Goal: Task Accomplishment & Management: Use online tool/utility

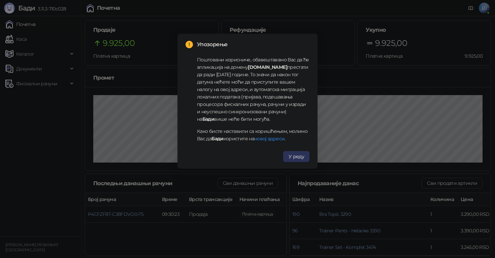
click at [294, 160] on button "У реду" at bounding box center [296, 156] width 26 height 11
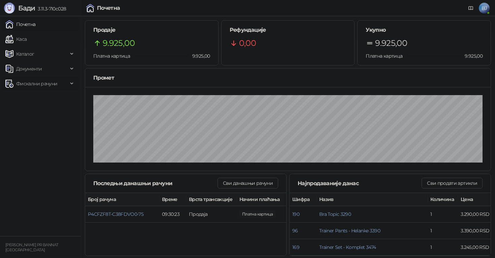
click at [59, 82] on span "Фискални рачуни" at bounding box center [36, 83] width 63 height 13
click at [34, 101] on link "Издати рачуни" at bounding box center [30, 98] width 45 height 13
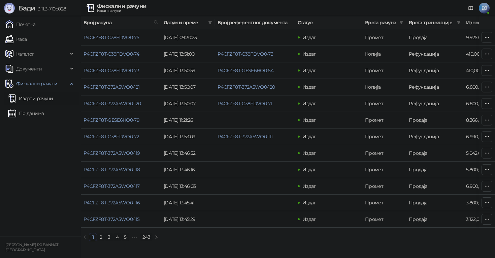
click at [102, 237] on link "2" at bounding box center [100, 236] width 7 height 7
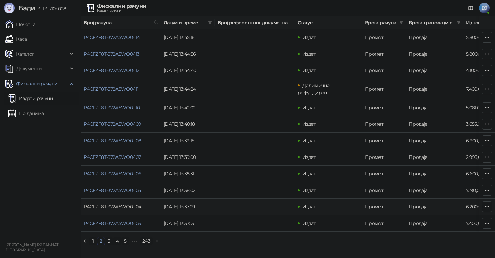
click at [98, 203] on link "P4CFZF8T-372A5WO0-104" at bounding box center [113, 206] width 58 height 6
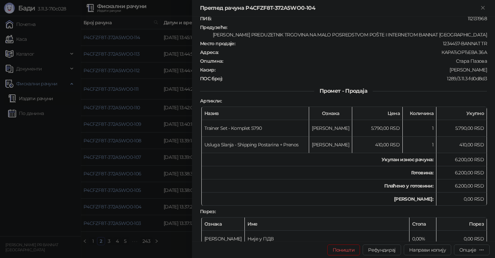
scroll to position [24, 0]
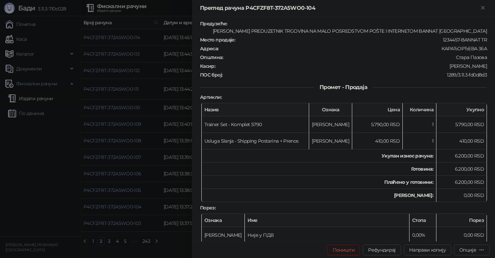
click at [378, 255] on div "Поништи Рефундирај Направи копију Опције" at bounding box center [343, 249] width 303 height 17
click at [376, 251] on button "Рефундирај" at bounding box center [382, 249] width 38 height 11
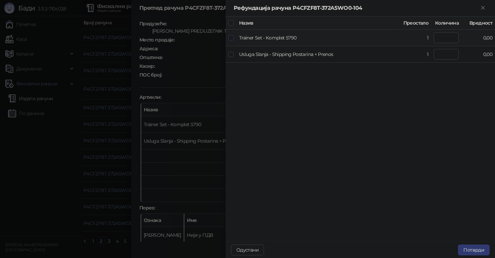
click at [233, 38] on span at bounding box center [230, 37] width 5 height 5
type input "*"
click at [485, 251] on button "Потврди" at bounding box center [474, 249] width 32 height 11
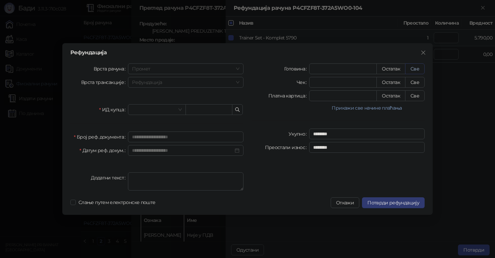
click at [411, 66] on button "Све" at bounding box center [415, 68] width 20 height 11
type input "****"
click at [139, 110] on input "search" at bounding box center [153, 109] width 43 height 10
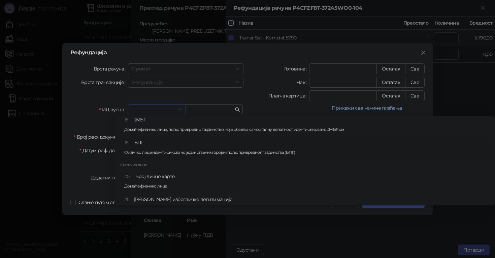
scroll to position [133, 0]
click at [153, 176] on div "20 Број личне карте Домаће физичко лице" at bounding box center [306, 181] width 365 height 20
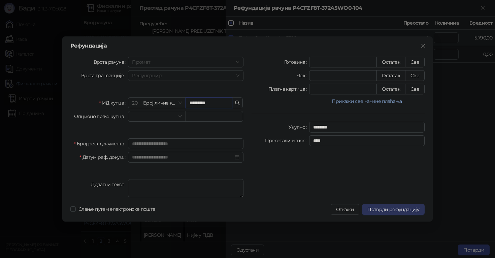
type input "*********"
click at [387, 209] on span "Потврди рефундацију" at bounding box center [393, 209] width 52 height 6
